Goal: Task Accomplishment & Management: Manage account settings

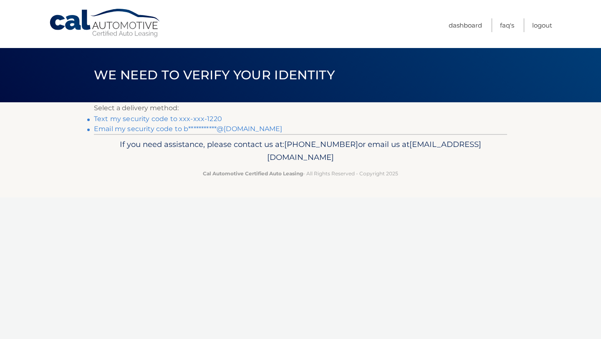
click at [209, 116] on link "Text my security code to xxx-xxx-1220" at bounding box center [158, 119] width 128 height 8
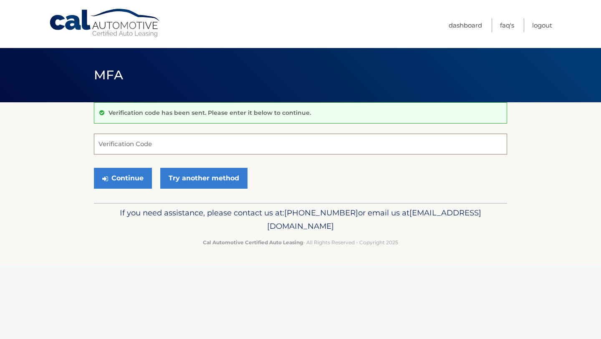
click at [235, 142] on input "Verification Code" at bounding box center [300, 144] width 413 height 21
type input "825469"
click at [131, 174] on button "Continue" at bounding box center [123, 178] width 58 height 21
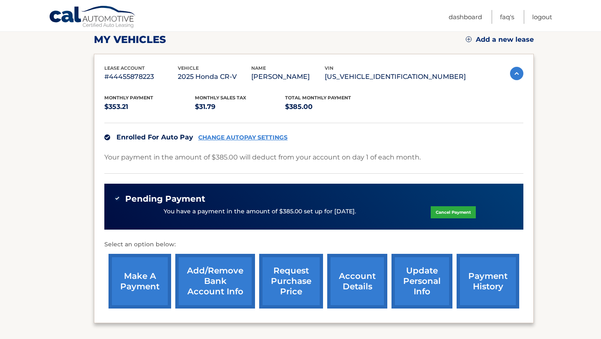
scroll to position [119, 0]
